Goal: Use online tool/utility: Utilize a website feature to perform a specific function

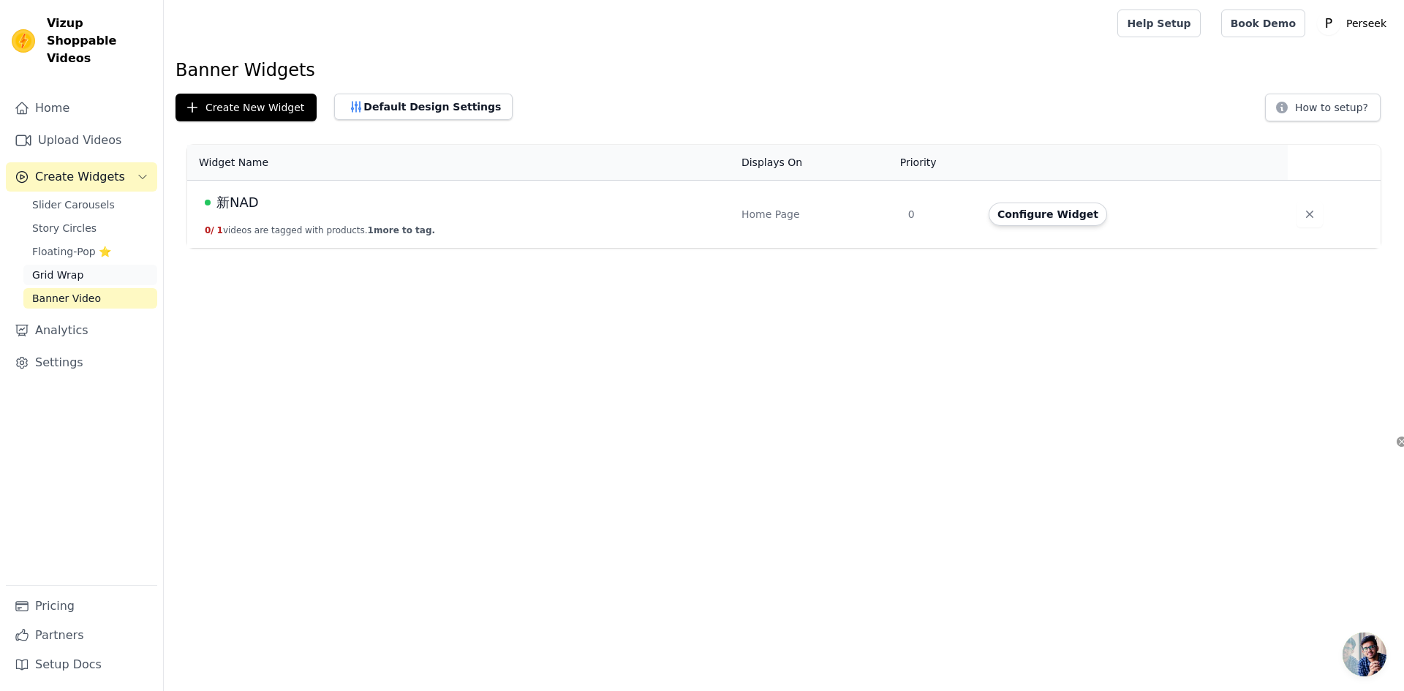
click at [105, 265] on link "Grid Wrap" at bounding box center [90, 275] width 134 height 20
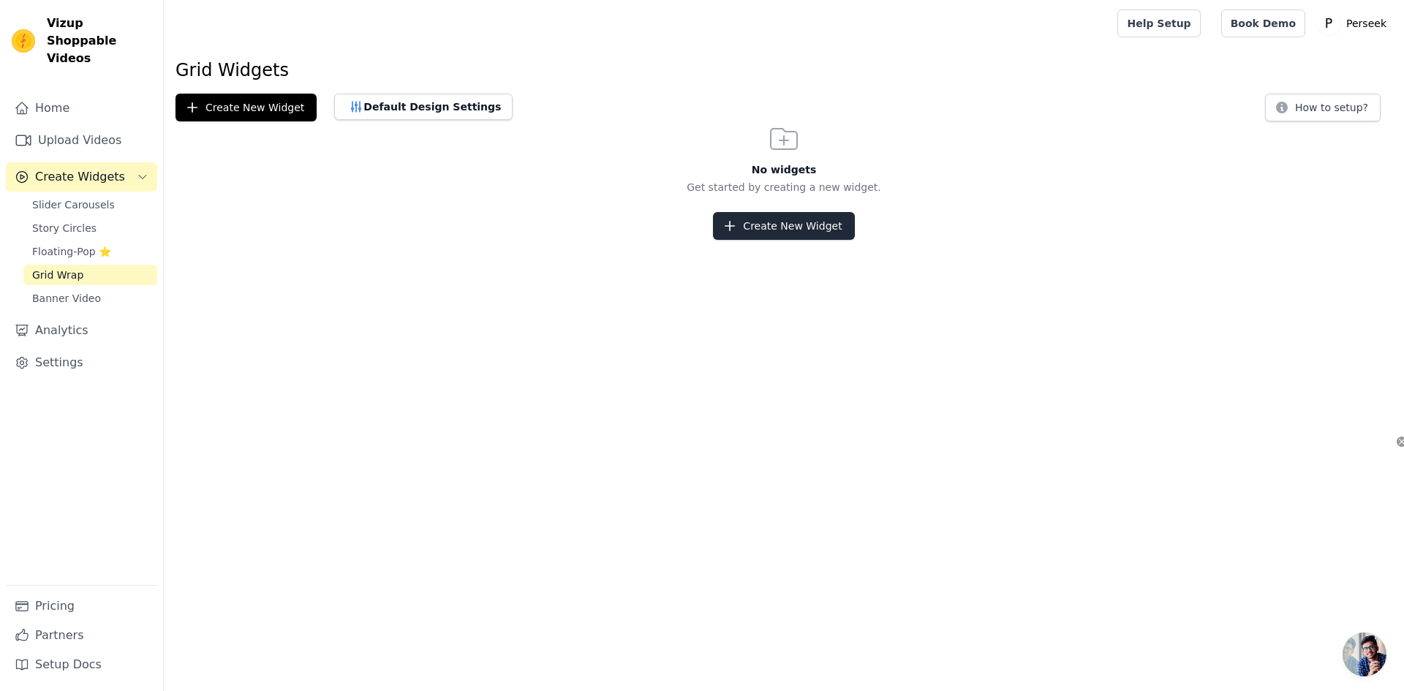
drag, startPoint x: 872, startPoint y: 233, endPoint x: 801, endPoint y: 227, distance: 70.4
click at [848, 232] on div "Create New Widget" at bounding box center [784, 226] width 1240 height 28
click at [800, 227] on button "Create New Widget" at bounding box center [783, 226] width 141 height 28
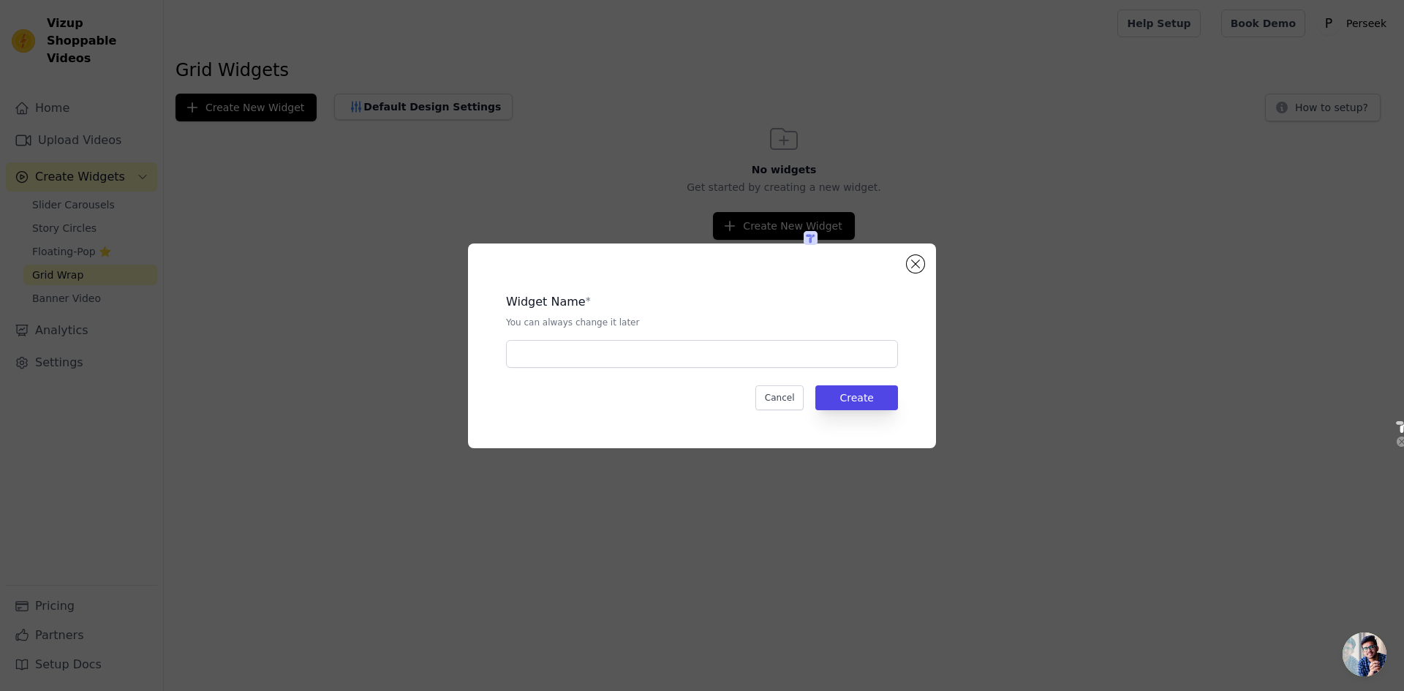
drag, startPoint x: 766, startPoint y: 372, endPoint x: 730, endPoint y: 360, distance: 38.6
click at [767, 372] on div "Widget Name * You can always change it later Cancel Create" at bounding box center [701, 346] width 421 height 158
drag, startPoint x: 694, startPoint y: 360, endPoint x: 666, endPoint y: 366, distance: 28.3
click at [666, 366] on input "text" at bounding box center [702, 354] width 392 height 28
type input "新NAD"
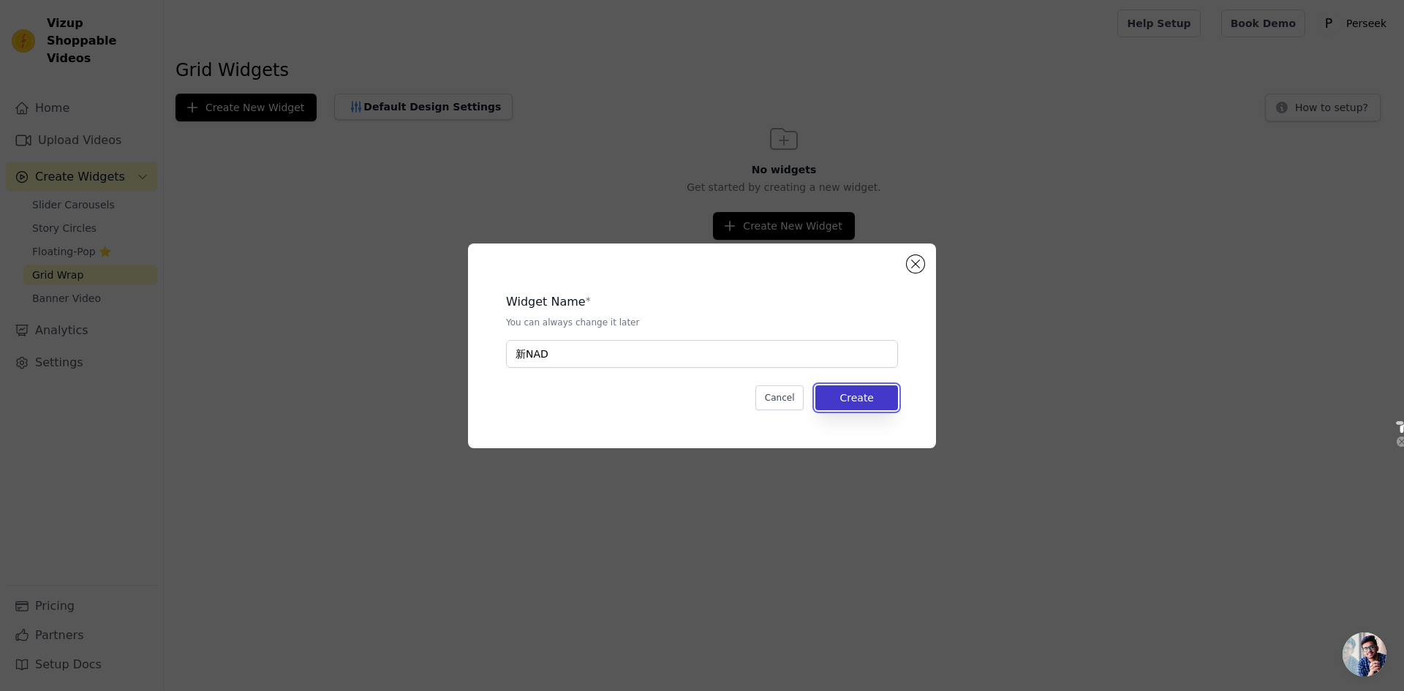
click at [865, 397] on button "Create" at bounding box center [856, 397] width 83 height 25
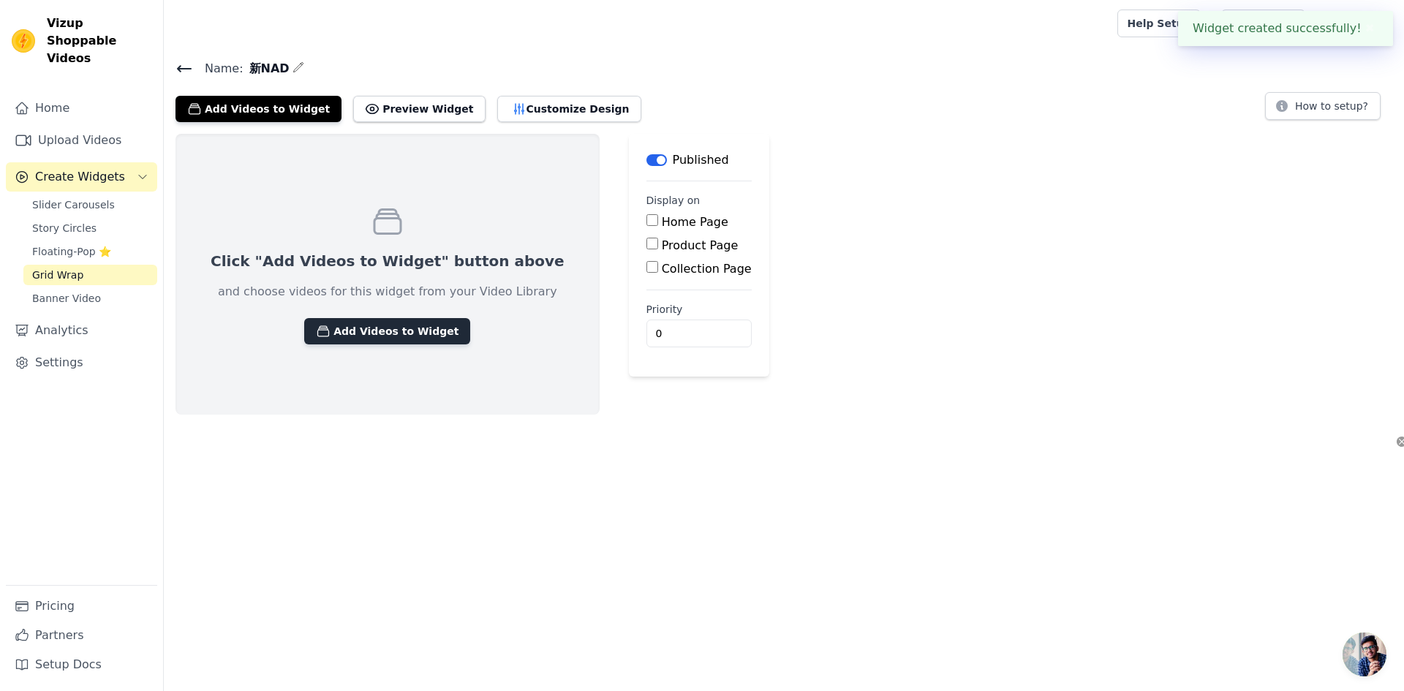
click at [390, 331] on button "Add Videos to Widget" at bounding box center [387, 331] width 166 height 26
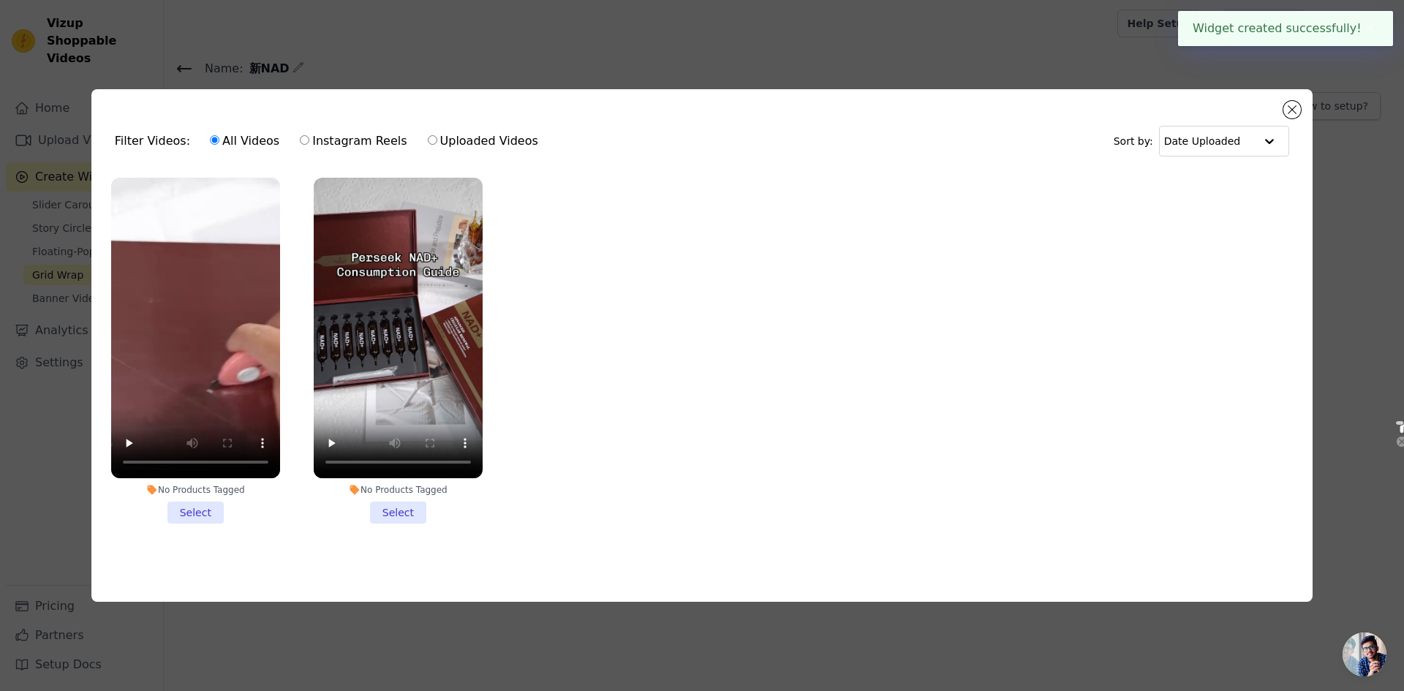
click at [187, 509] on li "No Products Tagged Select" at bounding box center [195, 351] width 169 height 346
click at [0, 0] on input "No Products Tagged Select" at bounding box center [0, 0] width 0 height 0
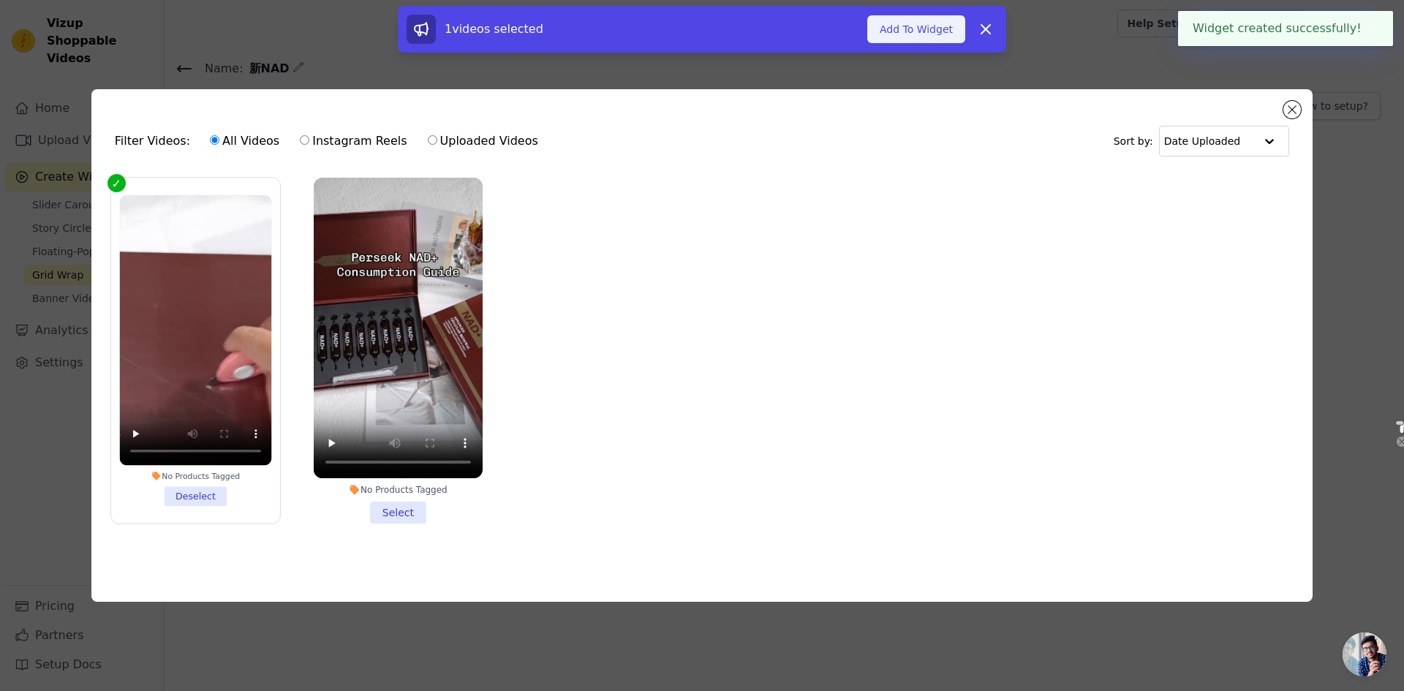
click at [909, 26] on button "Add To Widget" at bounding box center [916, 29] width 98 height 28
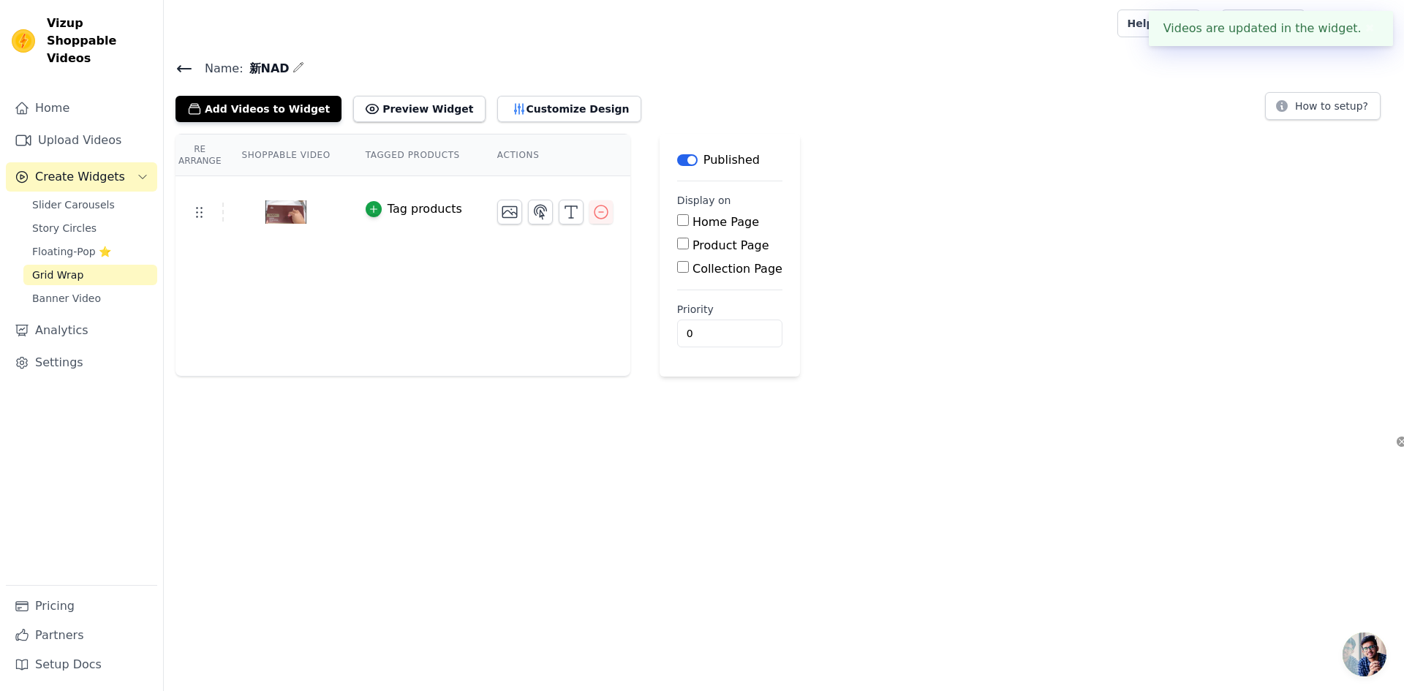
click at [686, 222] on div "Home Page" at bounding box center [729, 223] width 105 height 18
click at [680, 219] on input "Home Page" at bounding box center [683, 220] width 12 height 12
checkbox input "true"
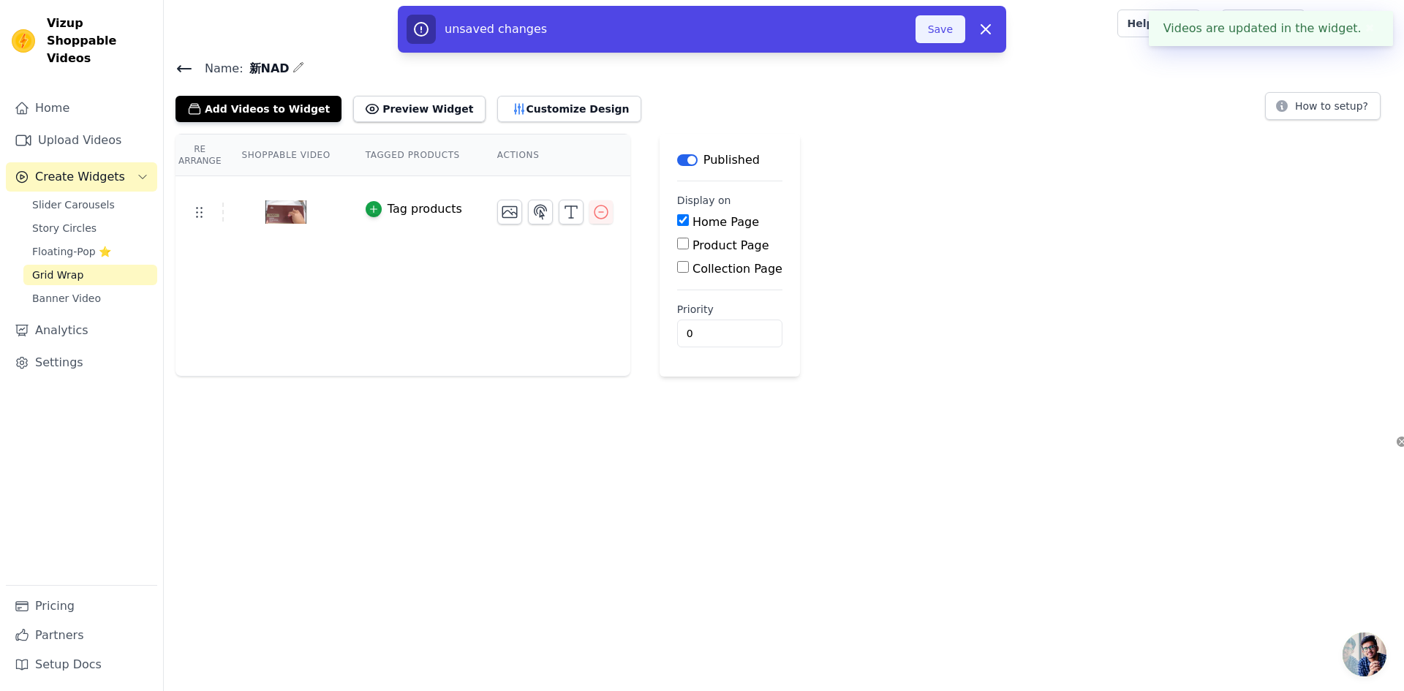
click at [943, 26] on button "Save" at bounding box center [940, 29] width 50 height 28
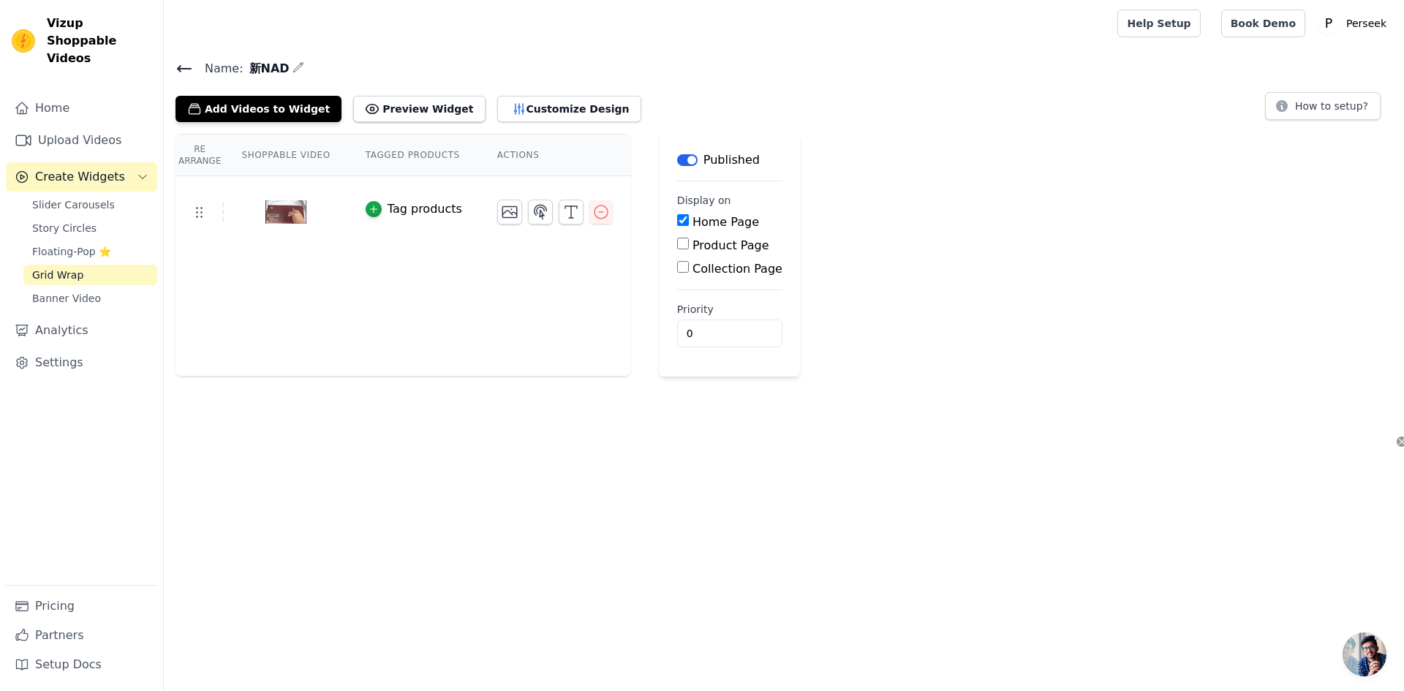
click at [180, 63] on icon at bounding box center [184, 69] width 18 height 18
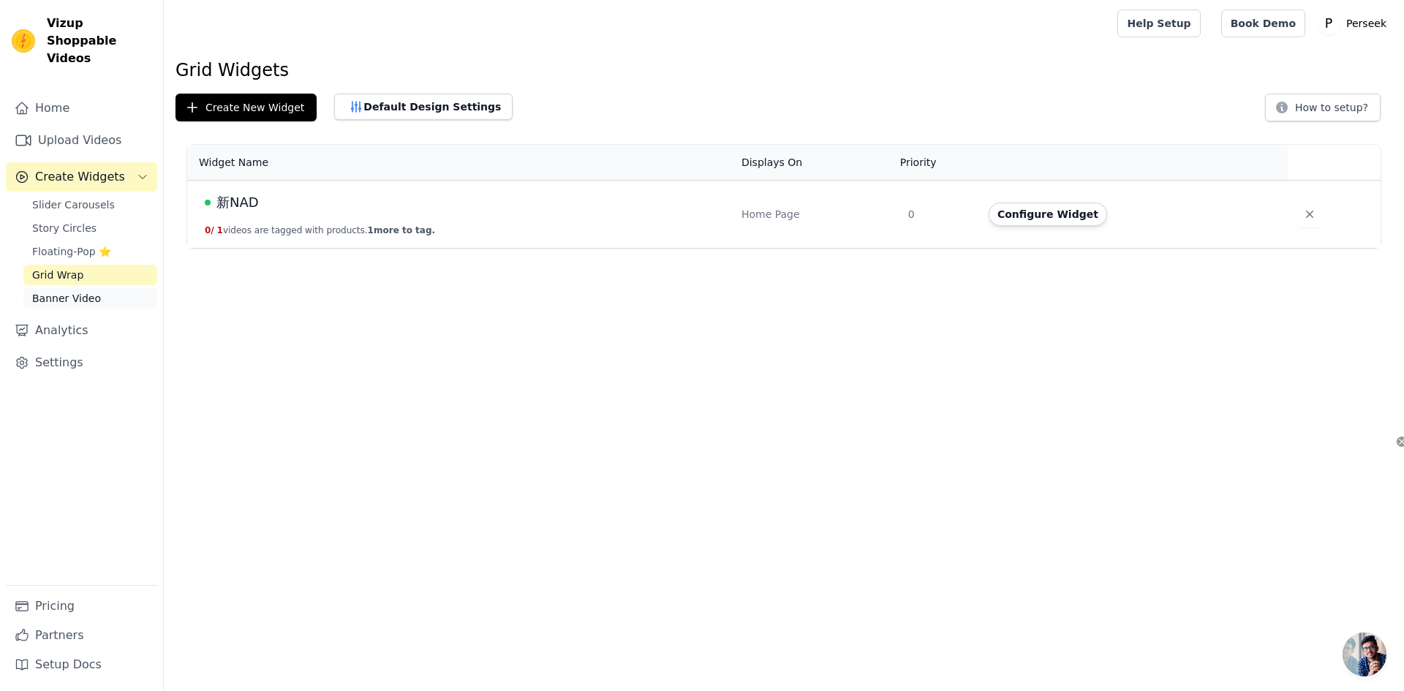
click at [85, 291] on span "Banner Video" at bounding box center [66, 298] width 69 height 15
click at [110, 265] on link "Grid Wrap" at bounding box center [90, 275] width 134 height 20
click at [117, 194] on link "Slider Carousels" at bounding box center [90, 204] width 134 height 20
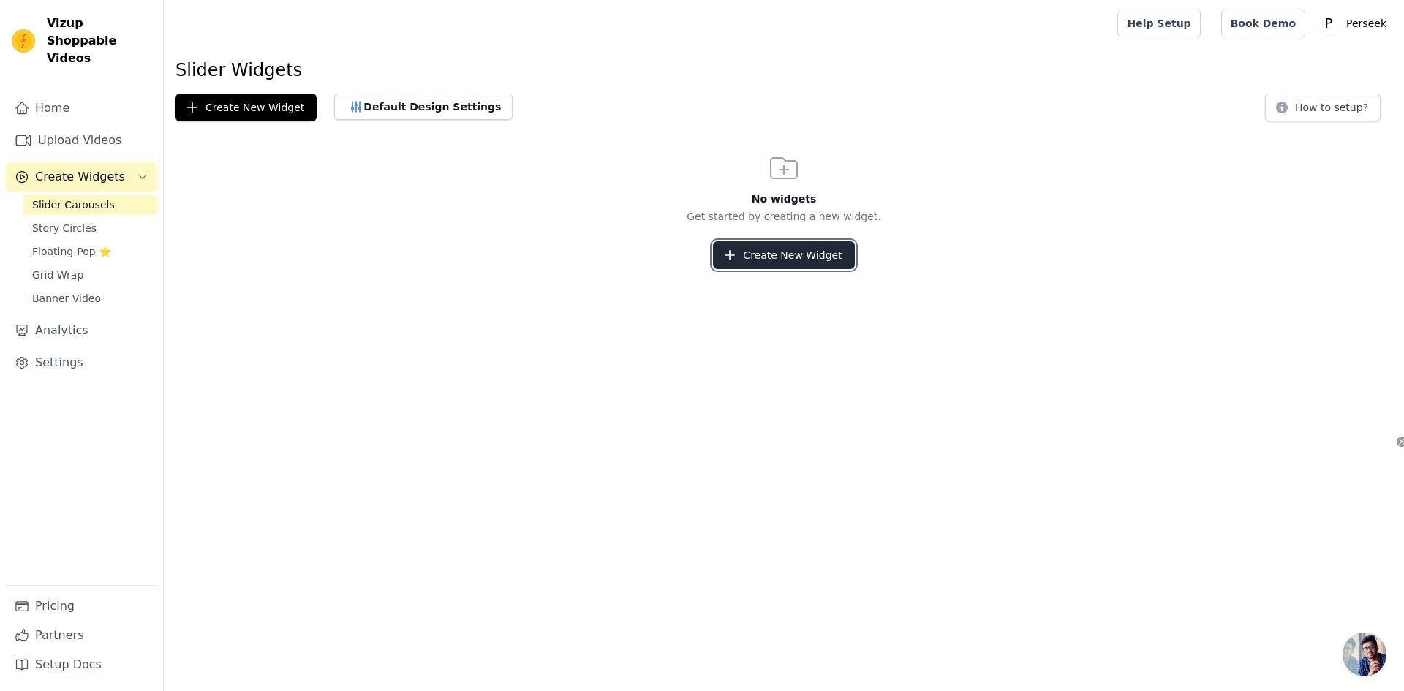
click at [801, 265] on button "Create New Widget" at bounding box center [783, 255] width 141 height 28
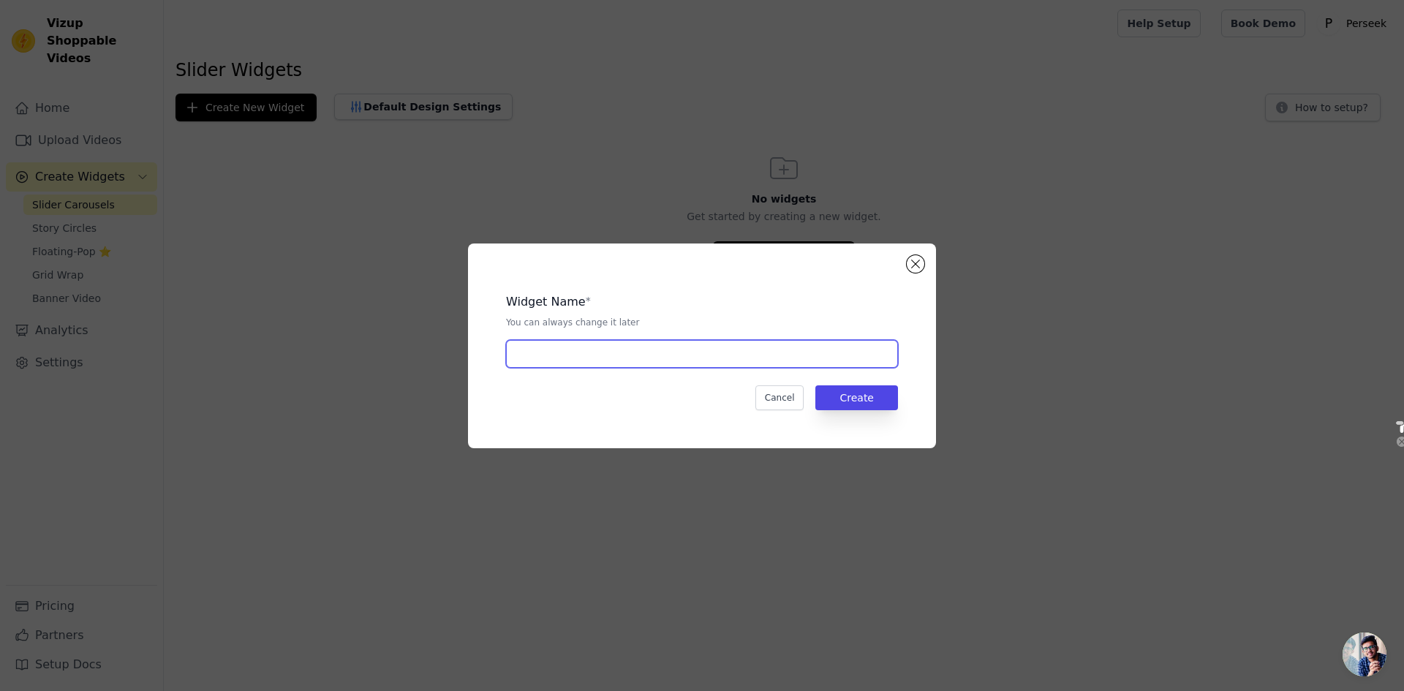
click at [700, 347] on input "text" at bounding box center [702, 354] width 392 height 28
type input "新NAD"
click at [864, 393] on button "Create" at bounding box center [856, 397] width 83 height 25
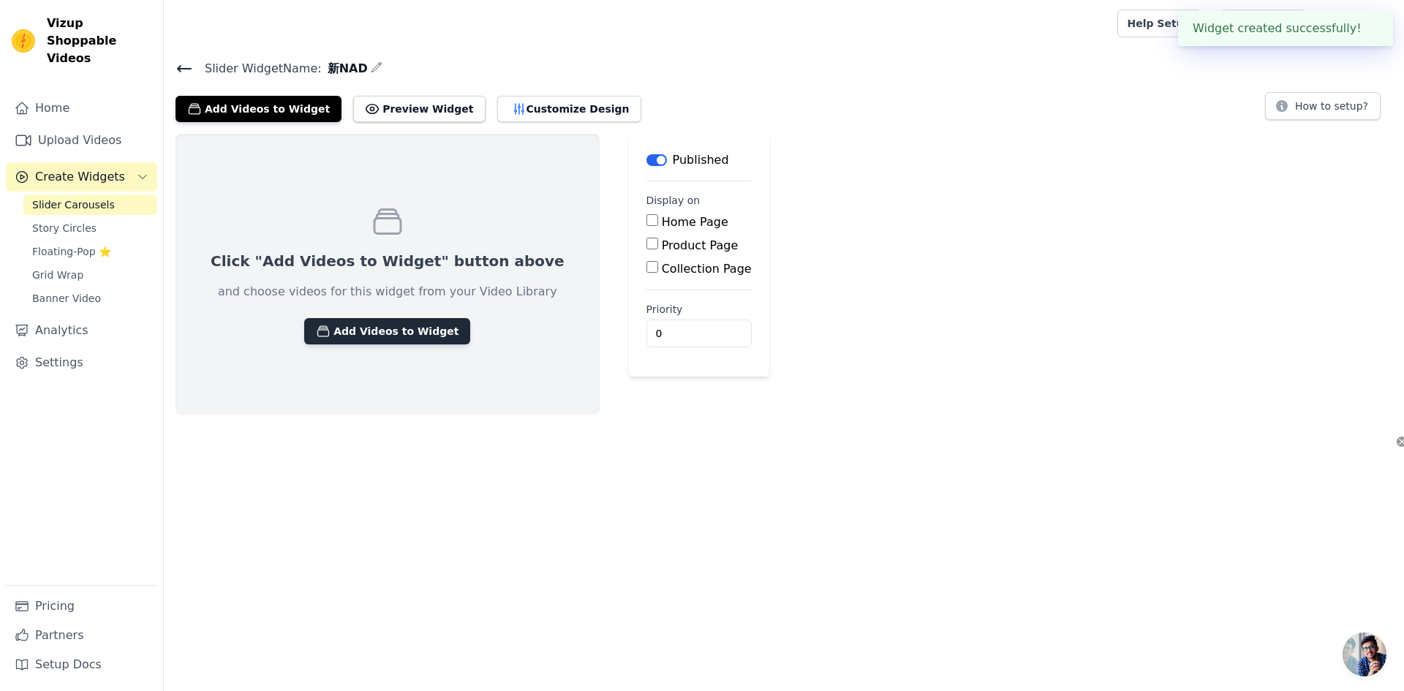
click at [379, 322] on button "Add Videos to Widget" at bounding box center [387, 331] width 166 height 26
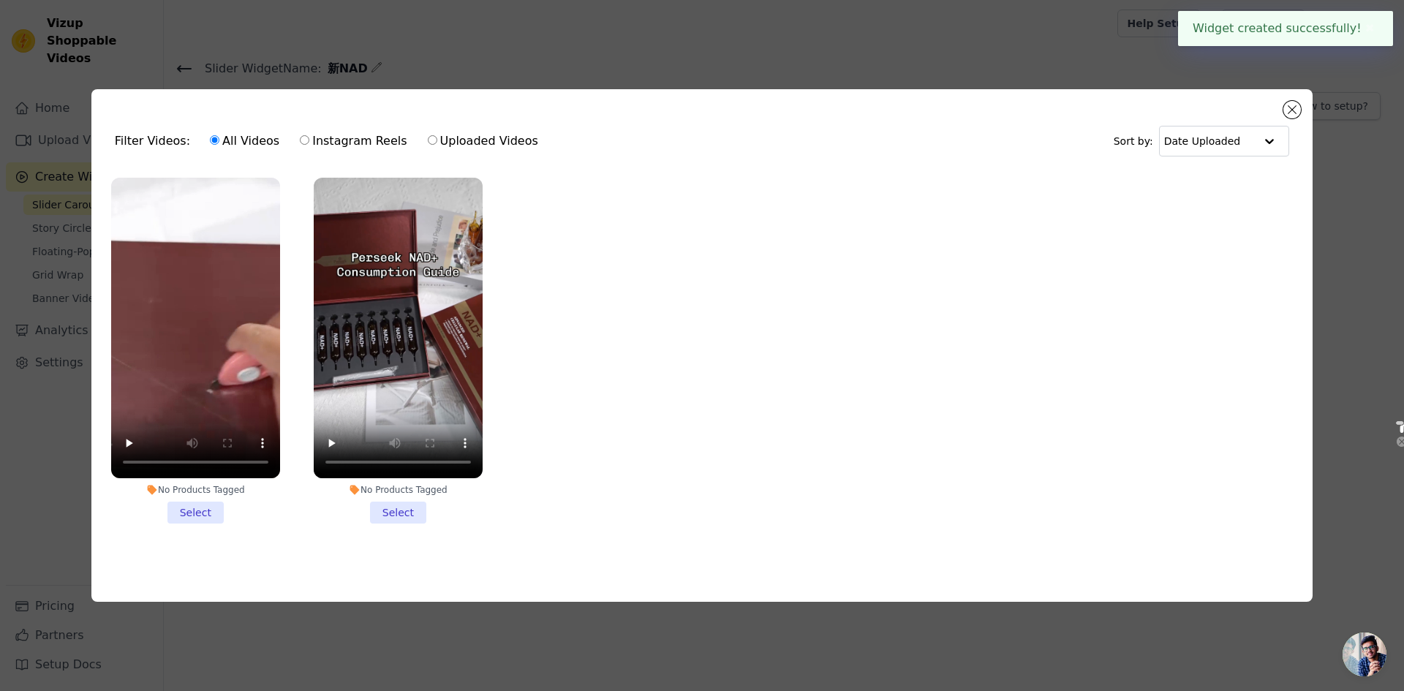
drag, startPoint x: 201, startPoint y: 504, endPoint x: 232, endPoint y: 486, distance: 35.7
click at [202, 504] on li "No Products Tagged Select" at bounding box center [195, 351] width 169 height 346
click at [0, 0] on input "No Products Tagged Select" at bounding box center [0, 0] width 0 height 0
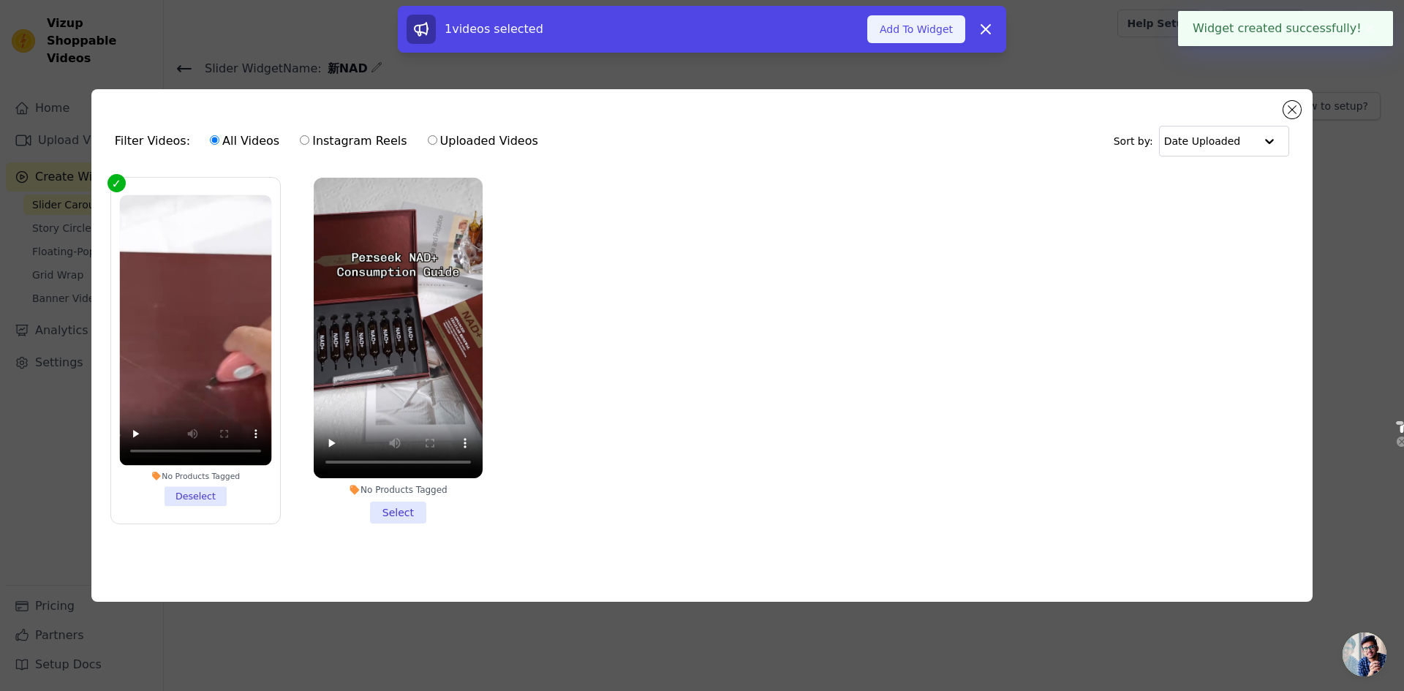
click at [936, 20] on button "Add To Widget" at bounding box center [916, 29] width 98 height 28
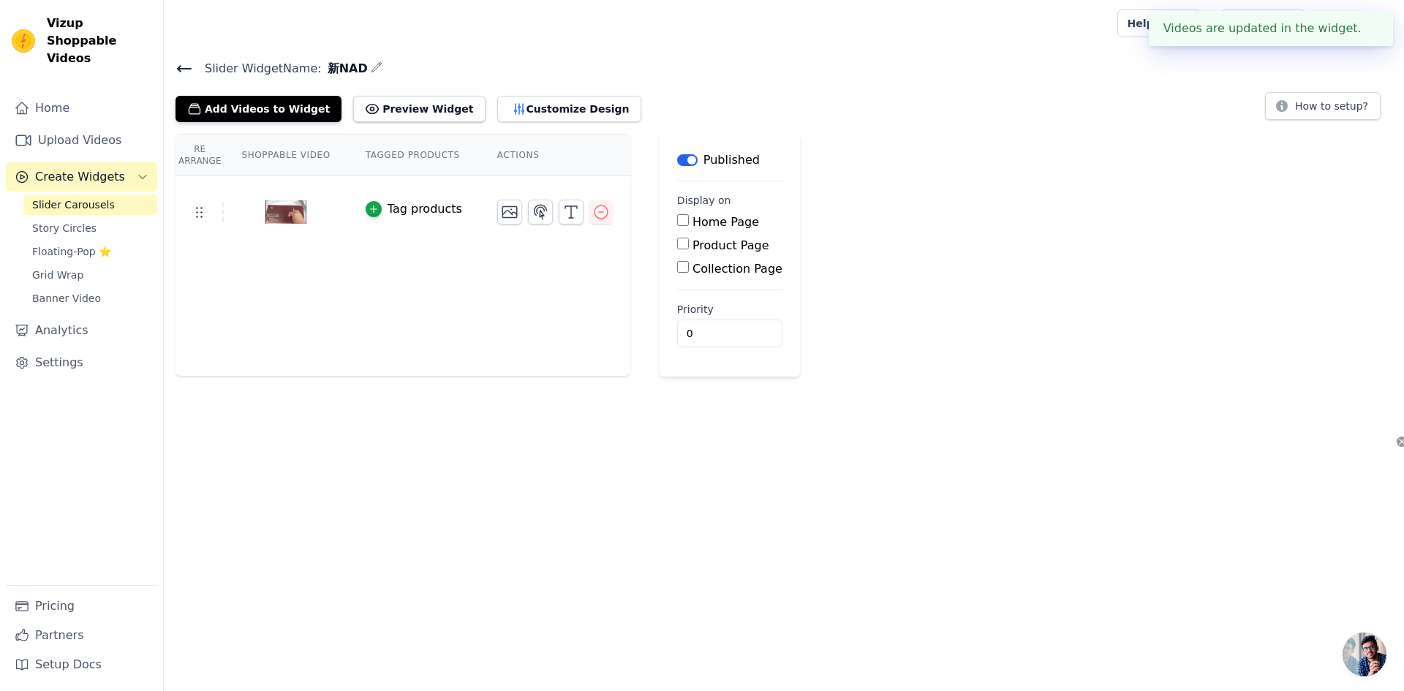
click at [680, 221] on input "Home Page" at bounding box center [683, 220] width 12 height 12
checkbox input "true"
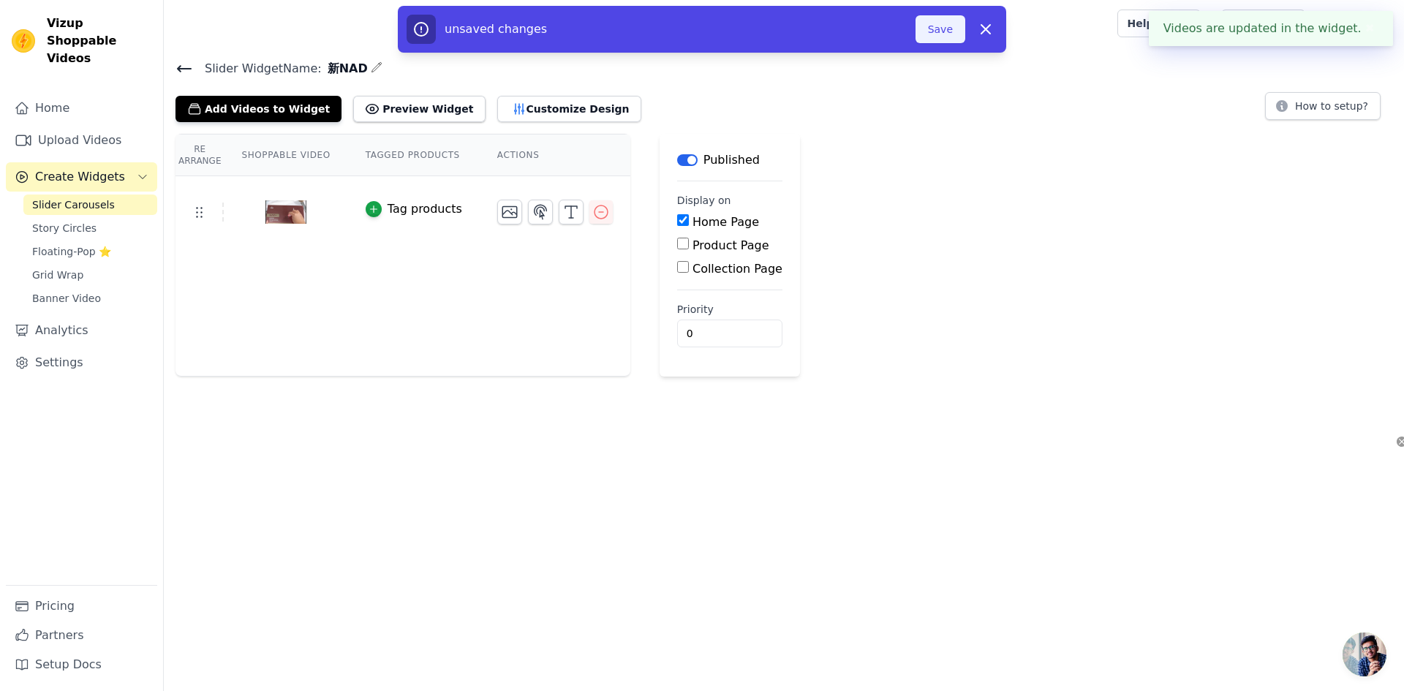
click at [954, 27] on button "Save" at bounding box center [940, 29] width 50 height 28
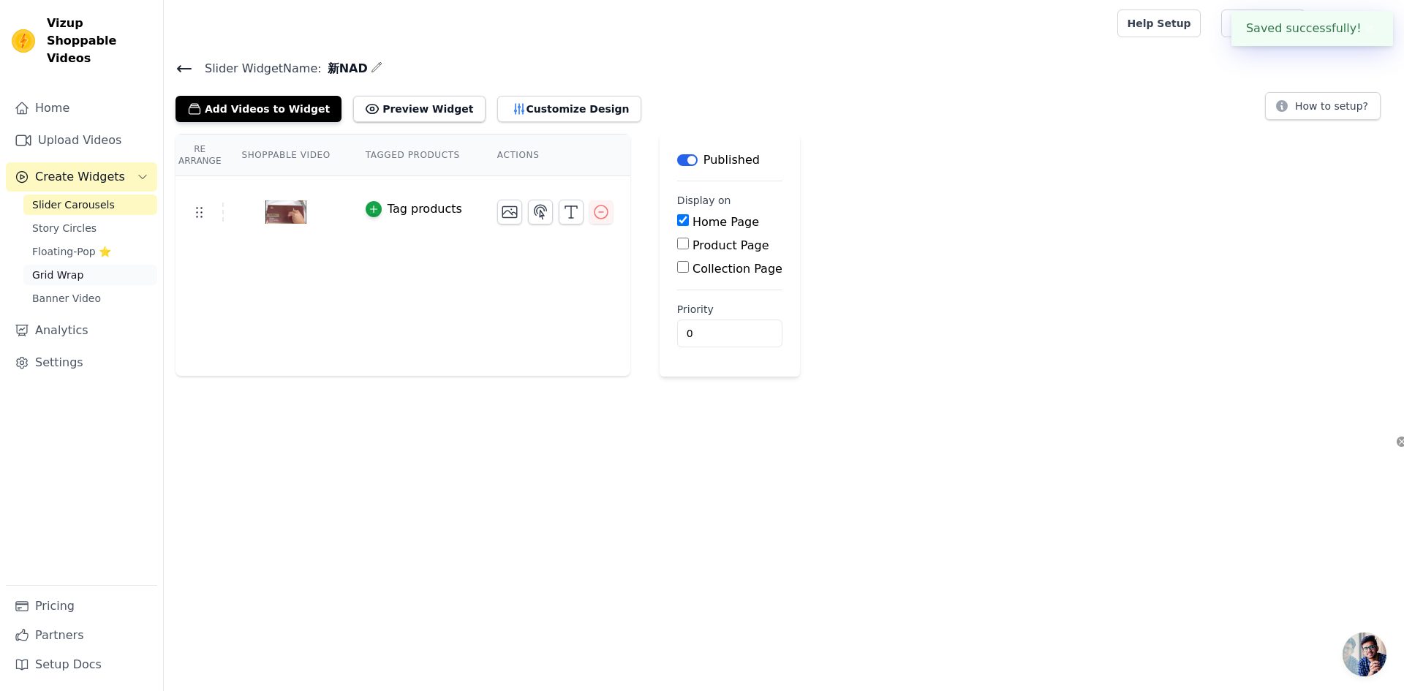
click at [59, 267] on link "Grid Wrap" at bounding box center [90, 275] width 134 height 20
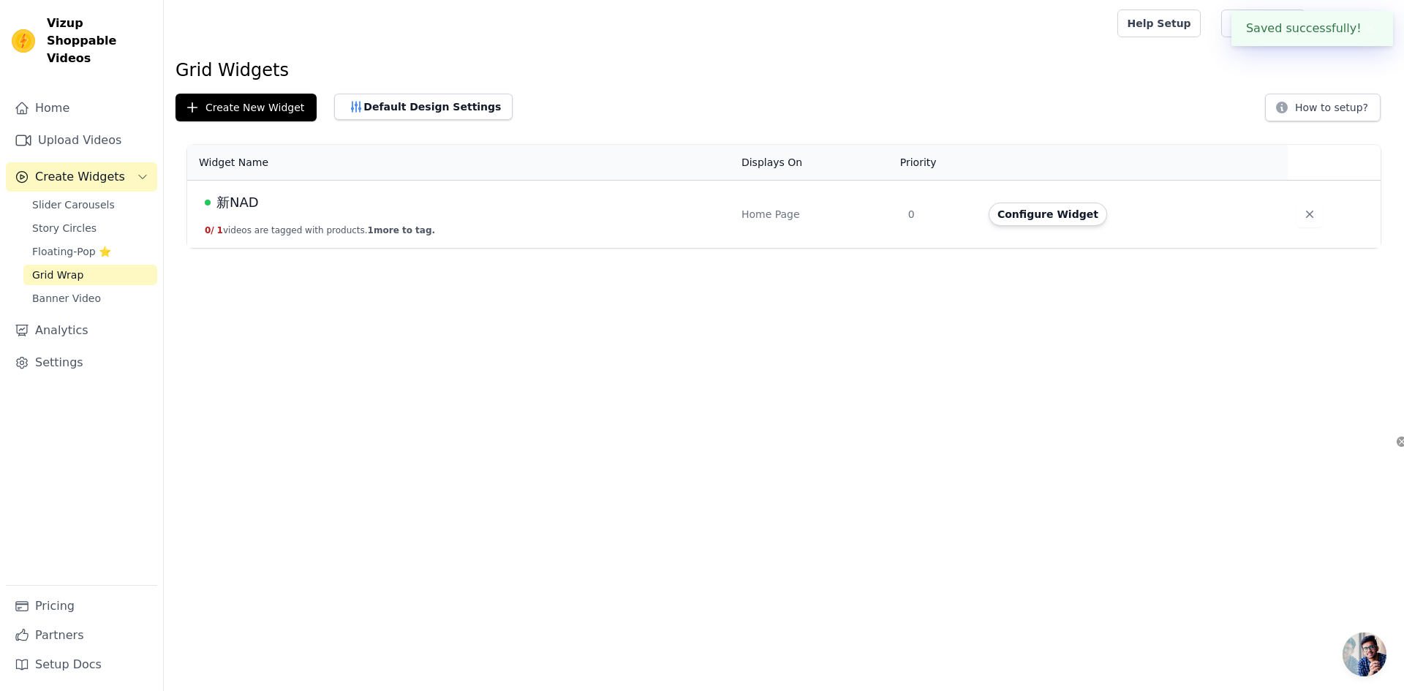
click at [1068, 227] on td "Configure Widget" at bounding box center [1134, 215] width 308 height 68
click at [357, 227] on button "0 / 1 videos are tagged with products. 1 more to tag." at bounding box center [320, 230] width 230 height 12
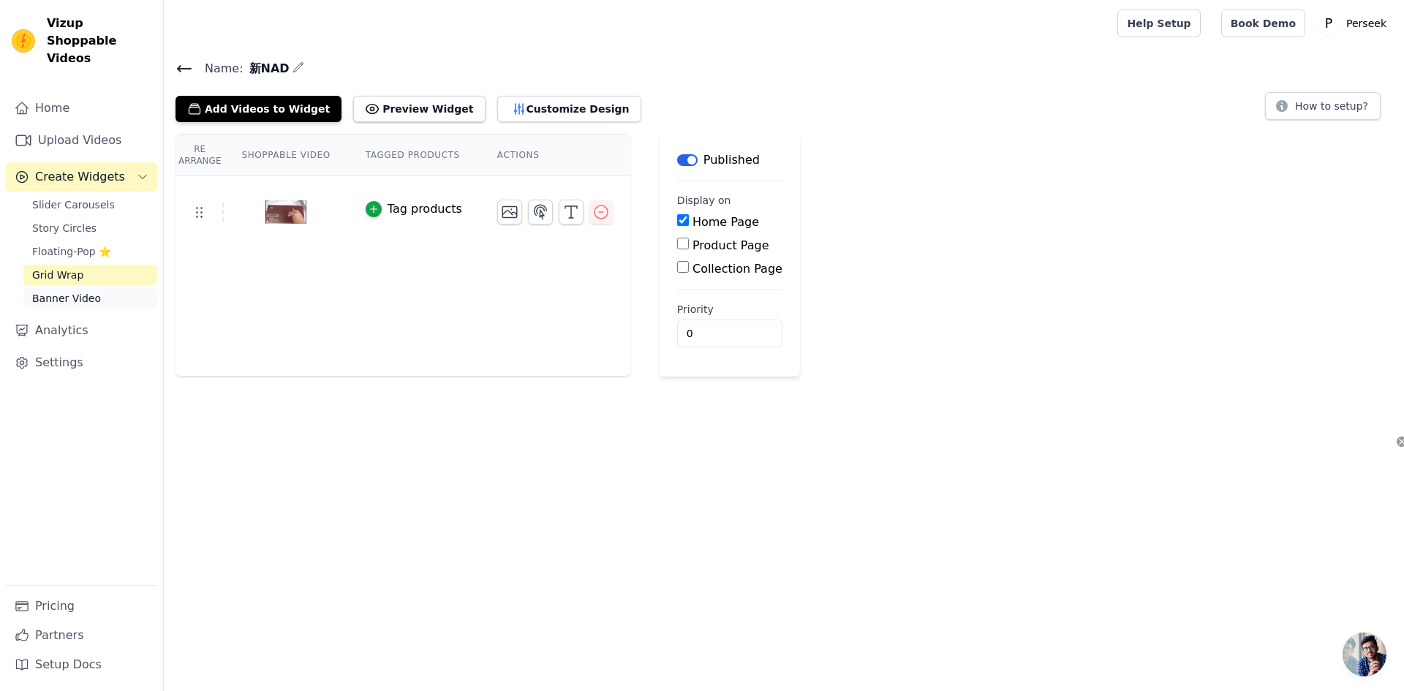
click at [104, 288] on link "Banner Video" at bounding box center [90, 298] width 134 height 20
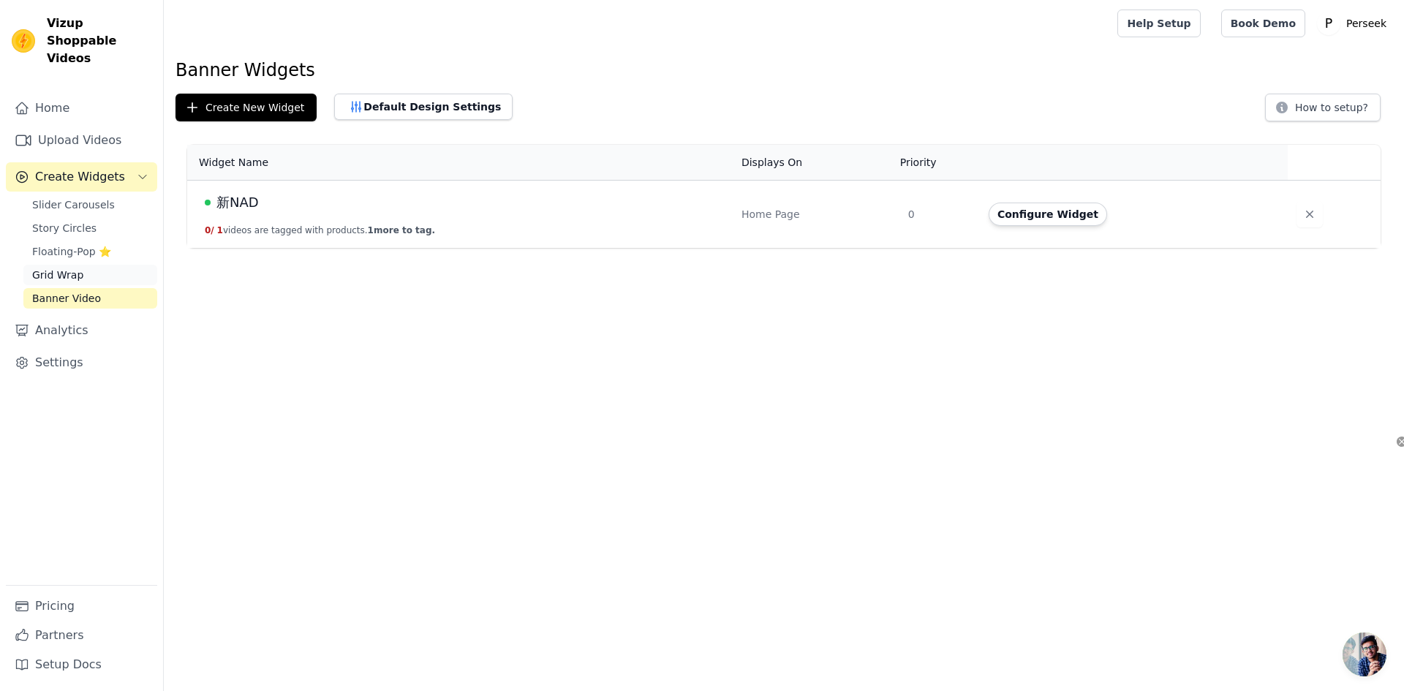
click at [108, 265] on link "Grid Wrap" at bounding box center [90, 275] width 134 height 20
